Goal: Task Accomplishment & Management: Manage account settings

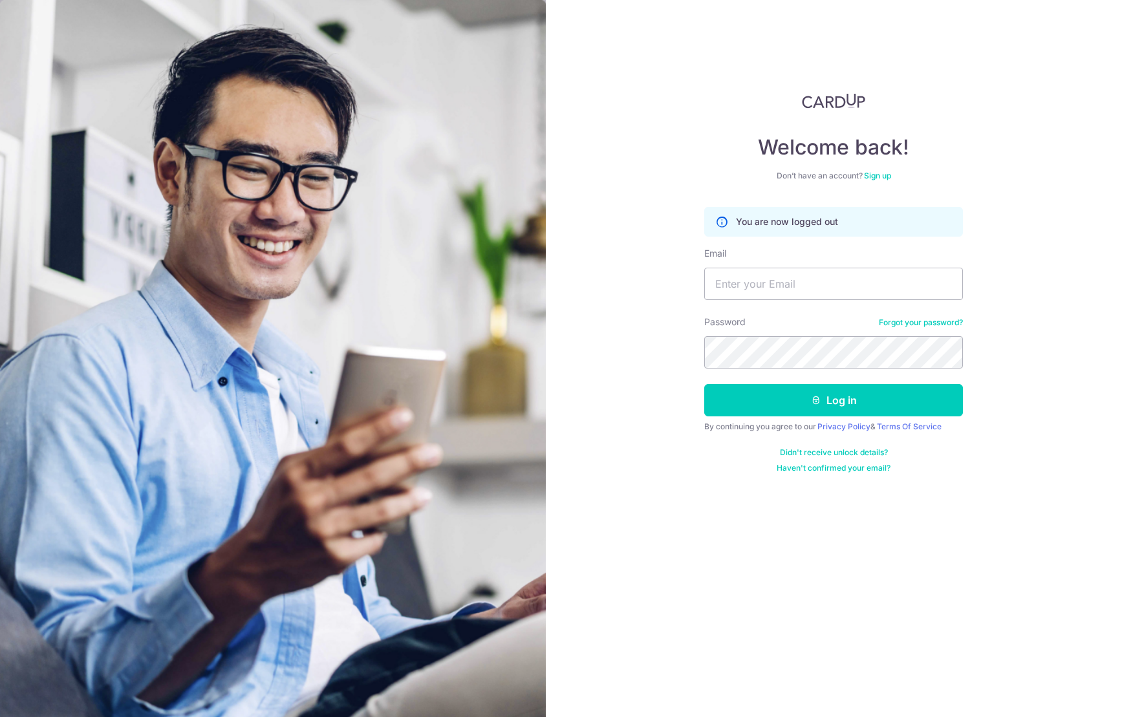
type input "[EMAIL_ADDRESS][DOMAIN_NAME]"
click at [829, 400] on button "Log in" at bounding box center [833, 400] width 259 height 32
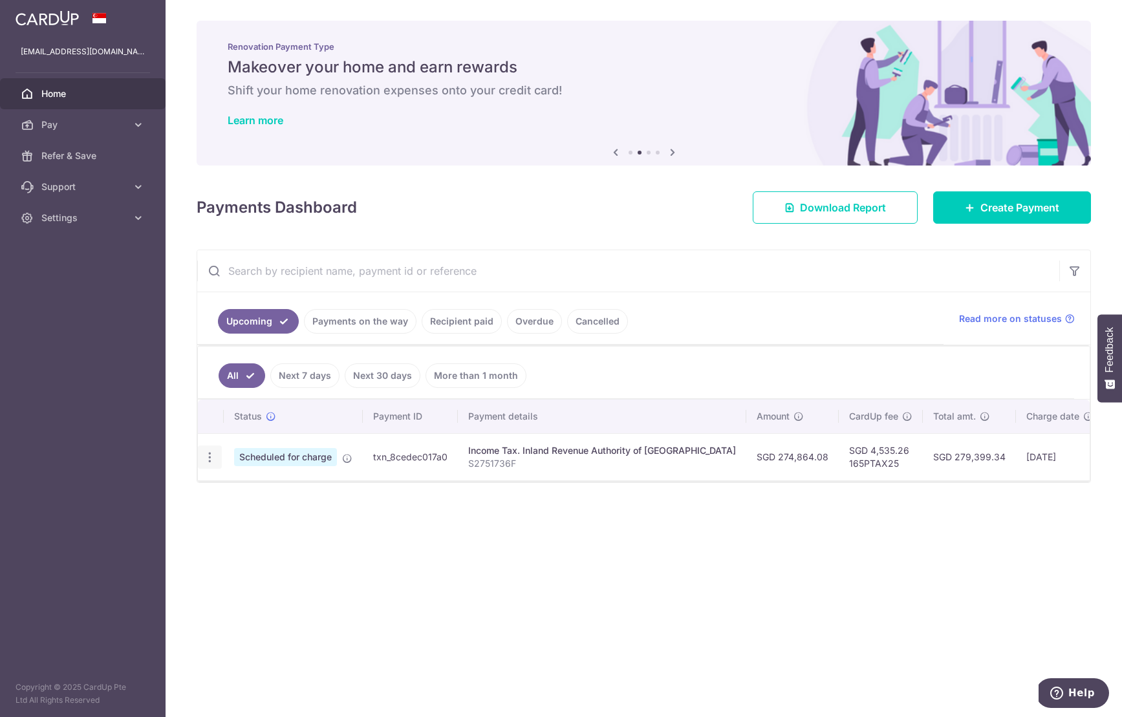
click at [208, 459] on icon "button" at bounding box center [210, 458] width 14 height 14
click at [255, 495] on span "Update payment" at bounding box center [279, 493] width 88 height 16
radio input "true"
type input "274,864.08"
type input "[DATE]"
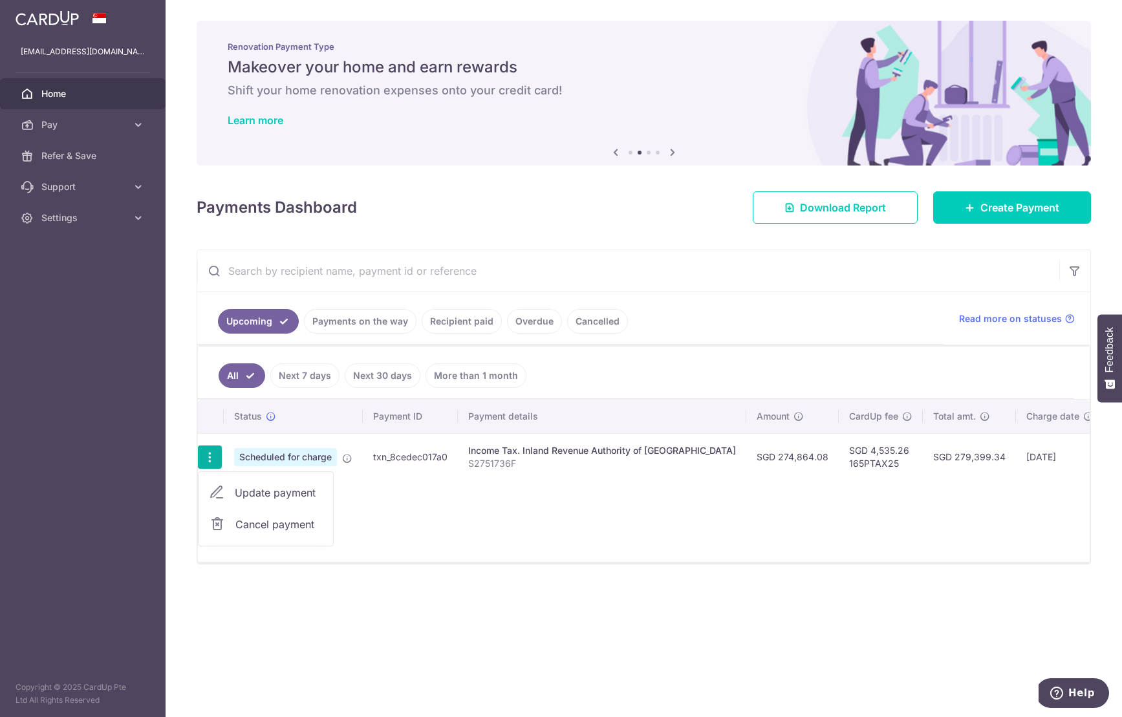
type input "S2751736F"
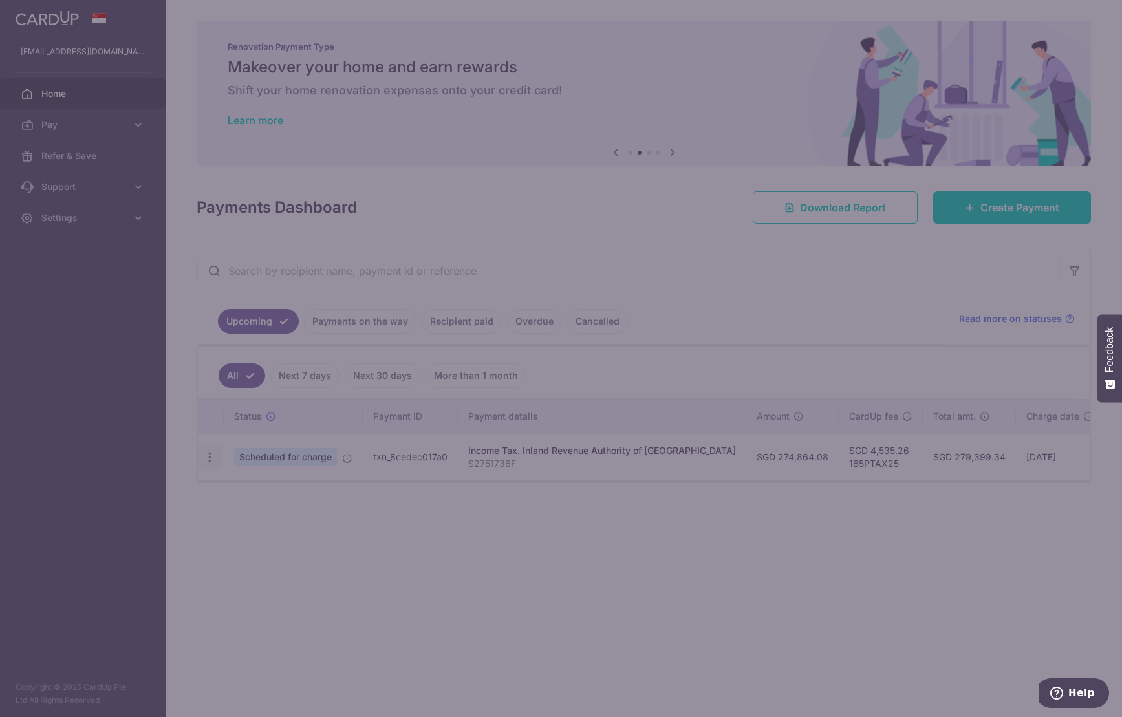
type input "165PTAX25"
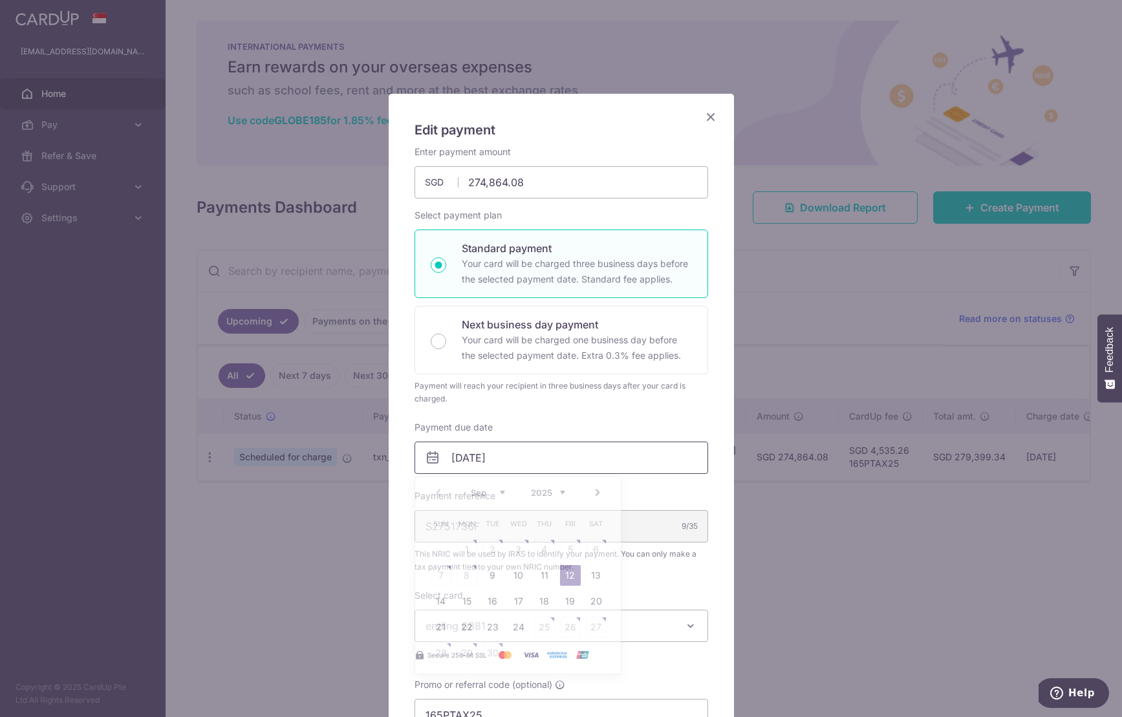
click at [487, 461] on input "[DATE]" at bounding box center [562, 458] width 294 height 32
click at [545, 574] on link "11" at bounding box center [544, 575] width 21 height 21
type input "11/09/2025"
click at [480, 461] on input "11/09/2025" at bounding box center [562, 458] width 294 height 32
click at [898, 560] on div "Edit payment By clicking apply, you will make changes to all payments to Inland…" at bounding box center [561, 358] width 1122 height 717
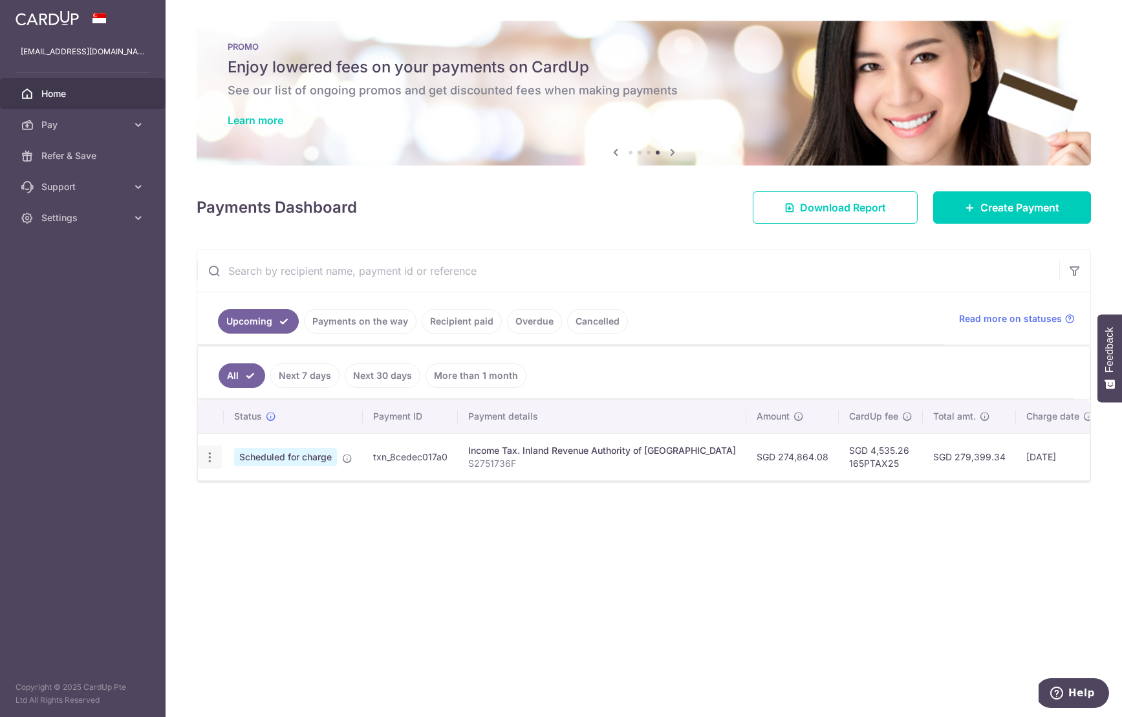
click at [209, 455] on icon "button" at bounding box center [210, 458] width 14 height 14
click at [281, 489] on span "Update payment" at bounding box center [279, 493] width 88 height 16
radio input "true"
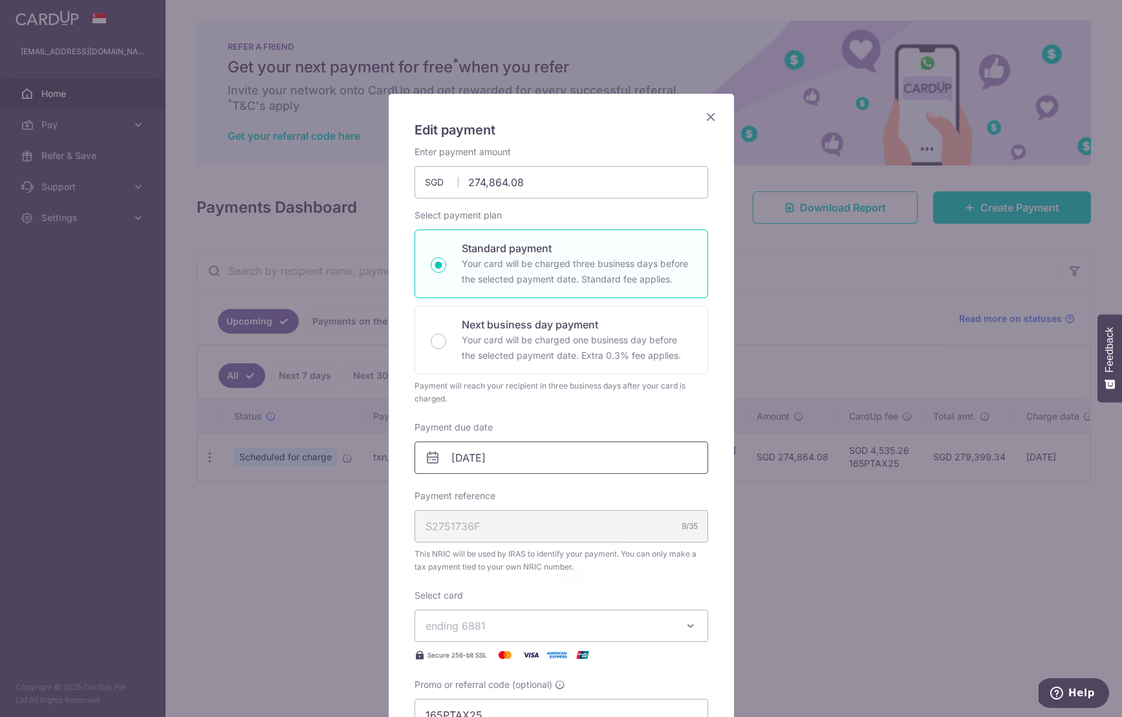
click at [517, 465] on input "[DATE]" at bounding box center [562, 458] width 294 height 32
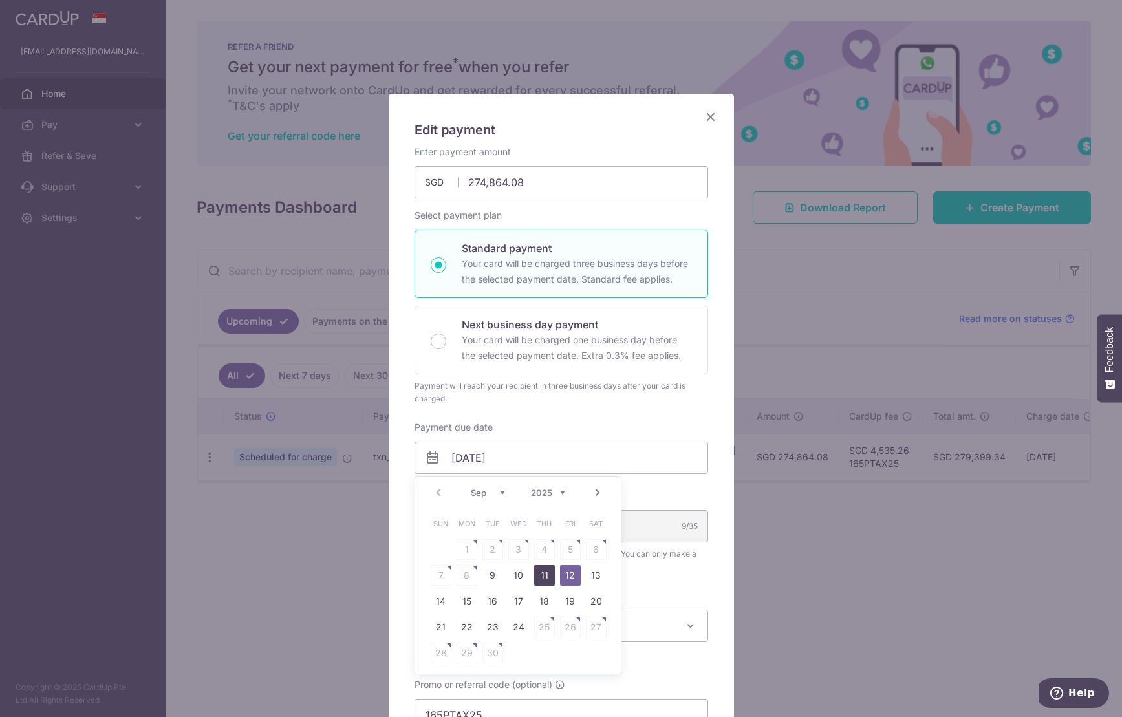
click at [545, 576] on link "11" at bounding box center [544, 575] width 21 height 21
type input "11/09/2025"
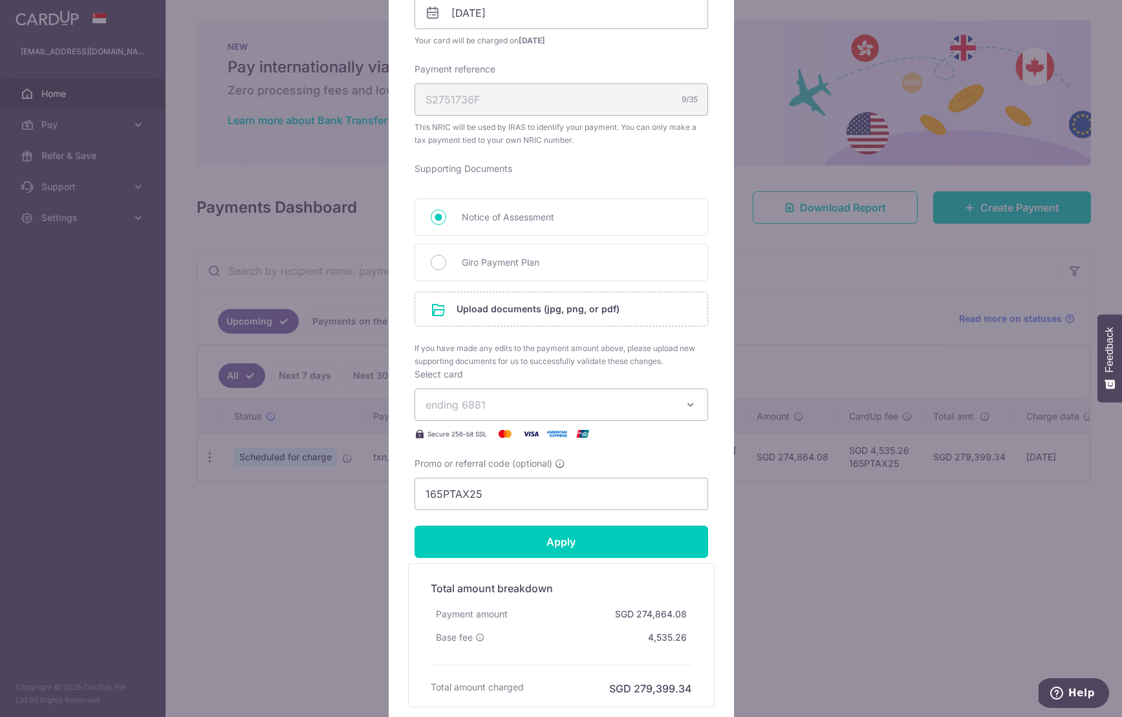
scroll to position [555, 0]
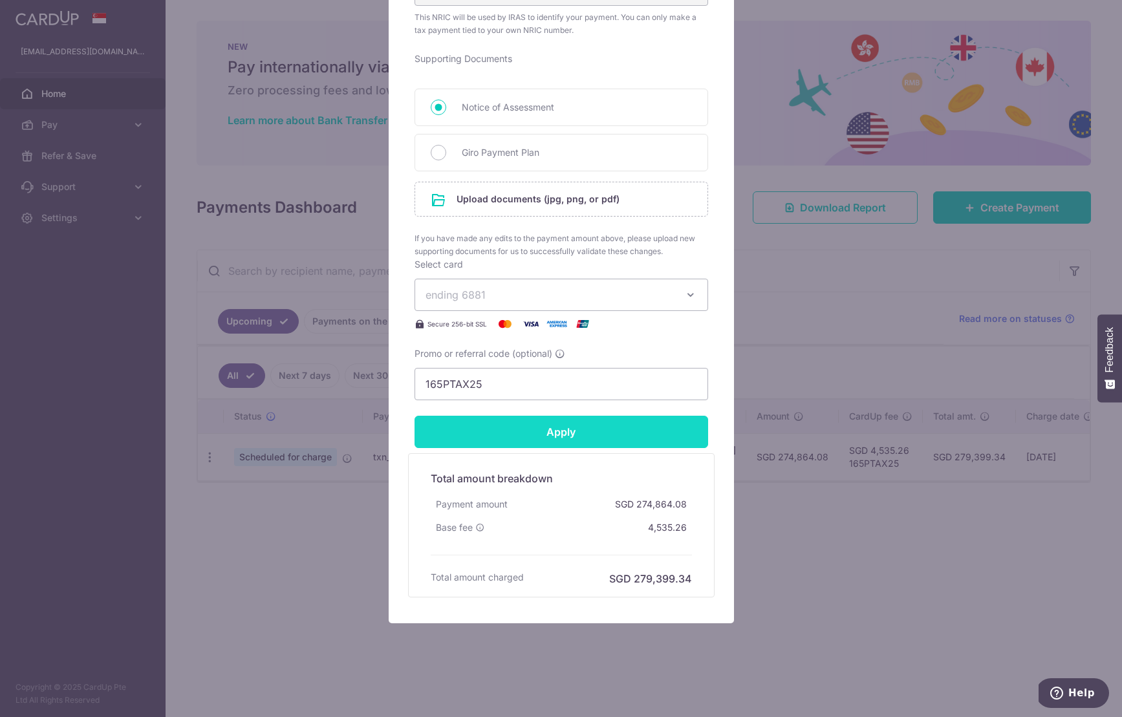
click at [568, 433] on input "Apply" at bounding box center [562, 432] width 294 height 32
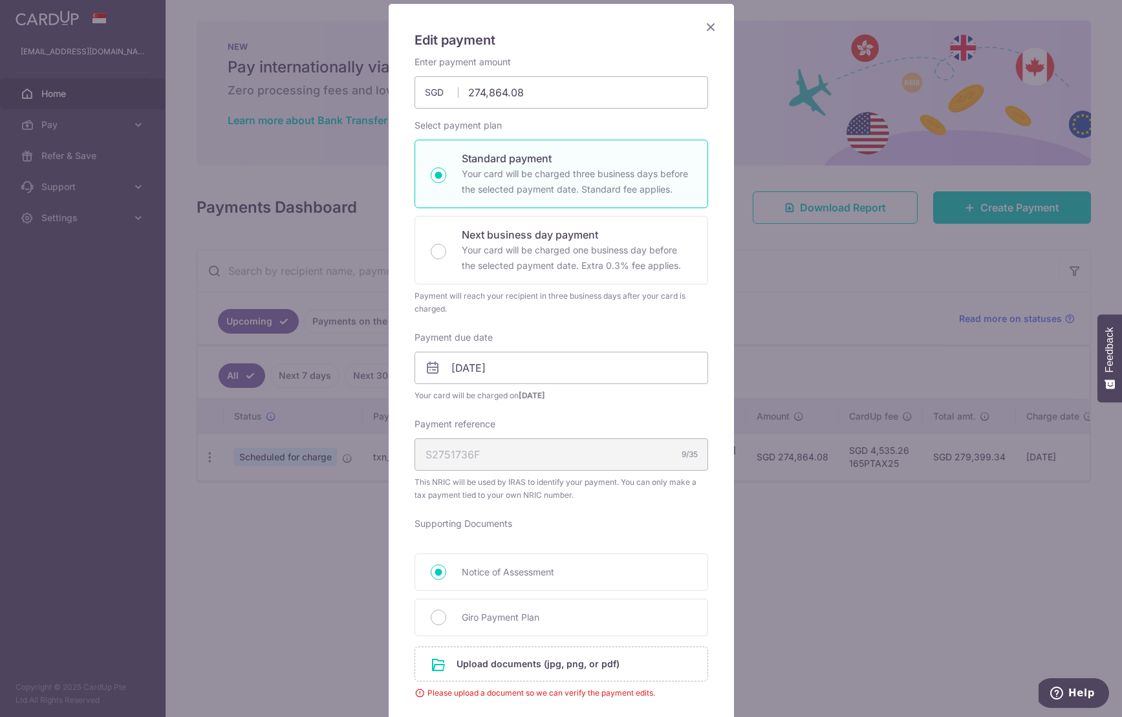
scroll to position [0, 0]
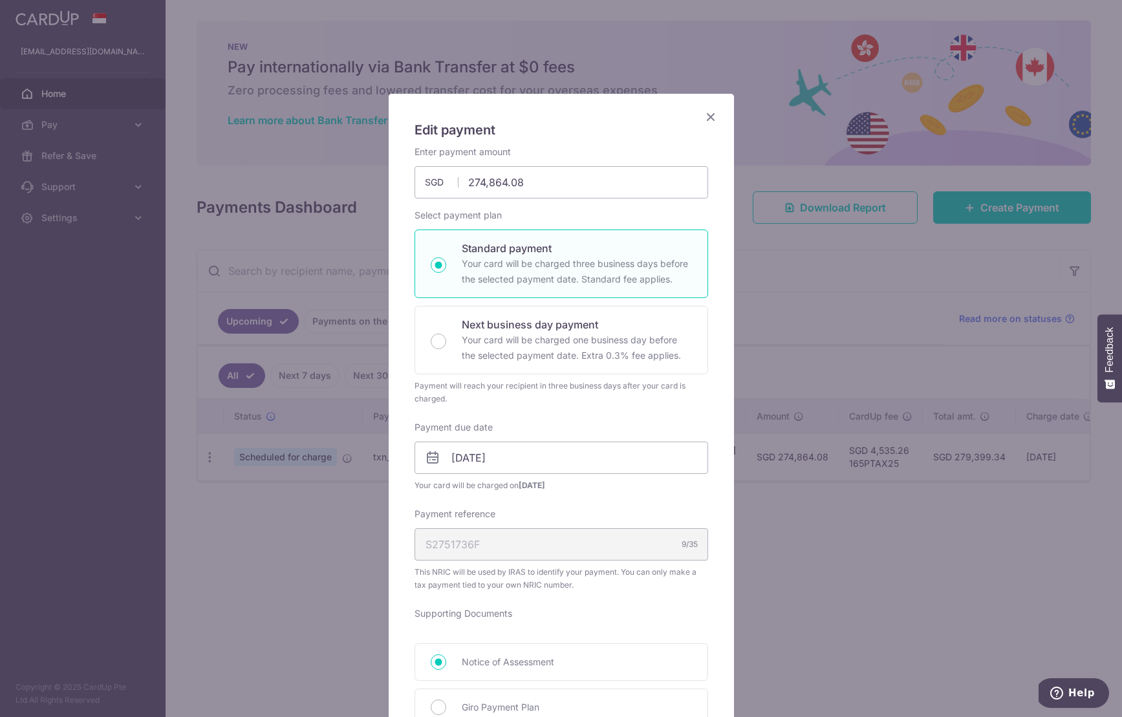
click at [710, 116] on icon "Close" at bounding box center [711, 117] width 16 height 16
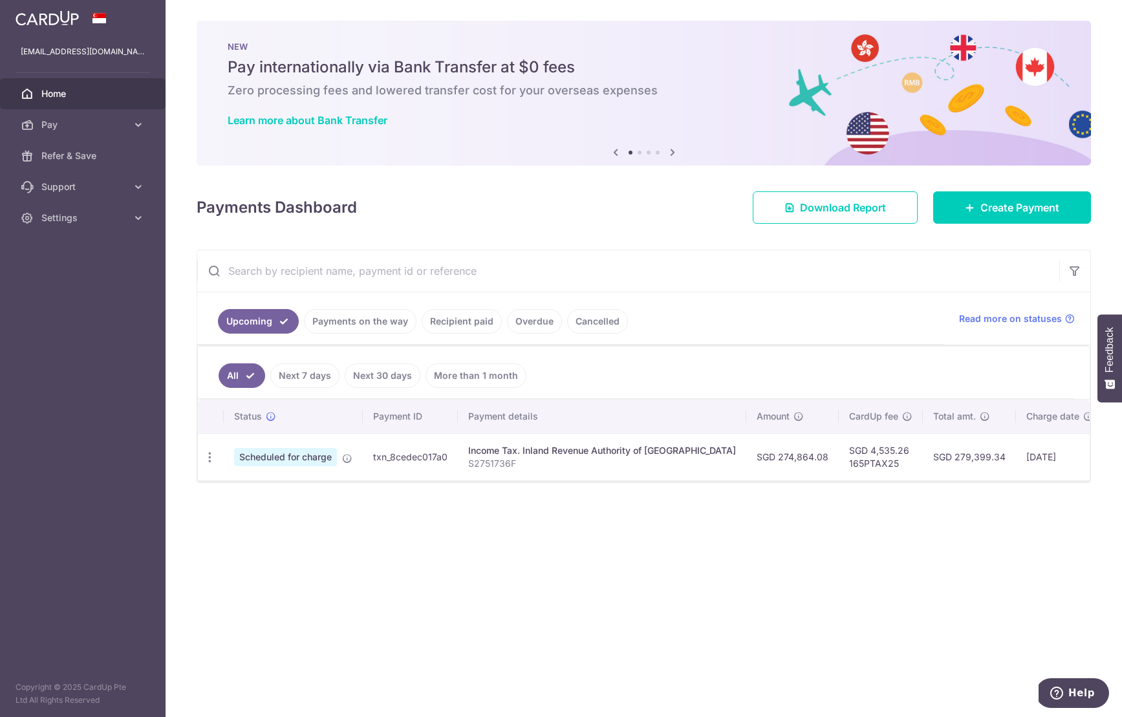
scroll to position [0, 132]
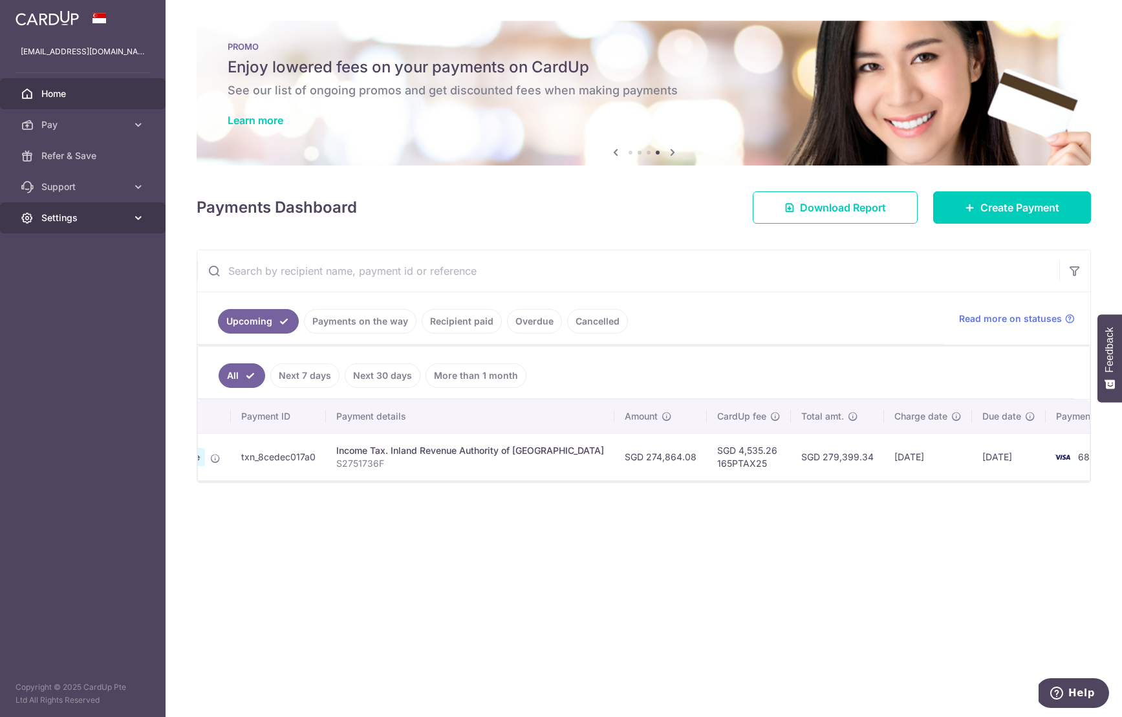
click at [138, 218] on icon at bounding box center [138, 218] width 13 height 13
click at [54, 279] on span "Logout" at bounding box center [83, 280] width 85 height 13
